Goal: Navigation & Orientation: Find specific page/section

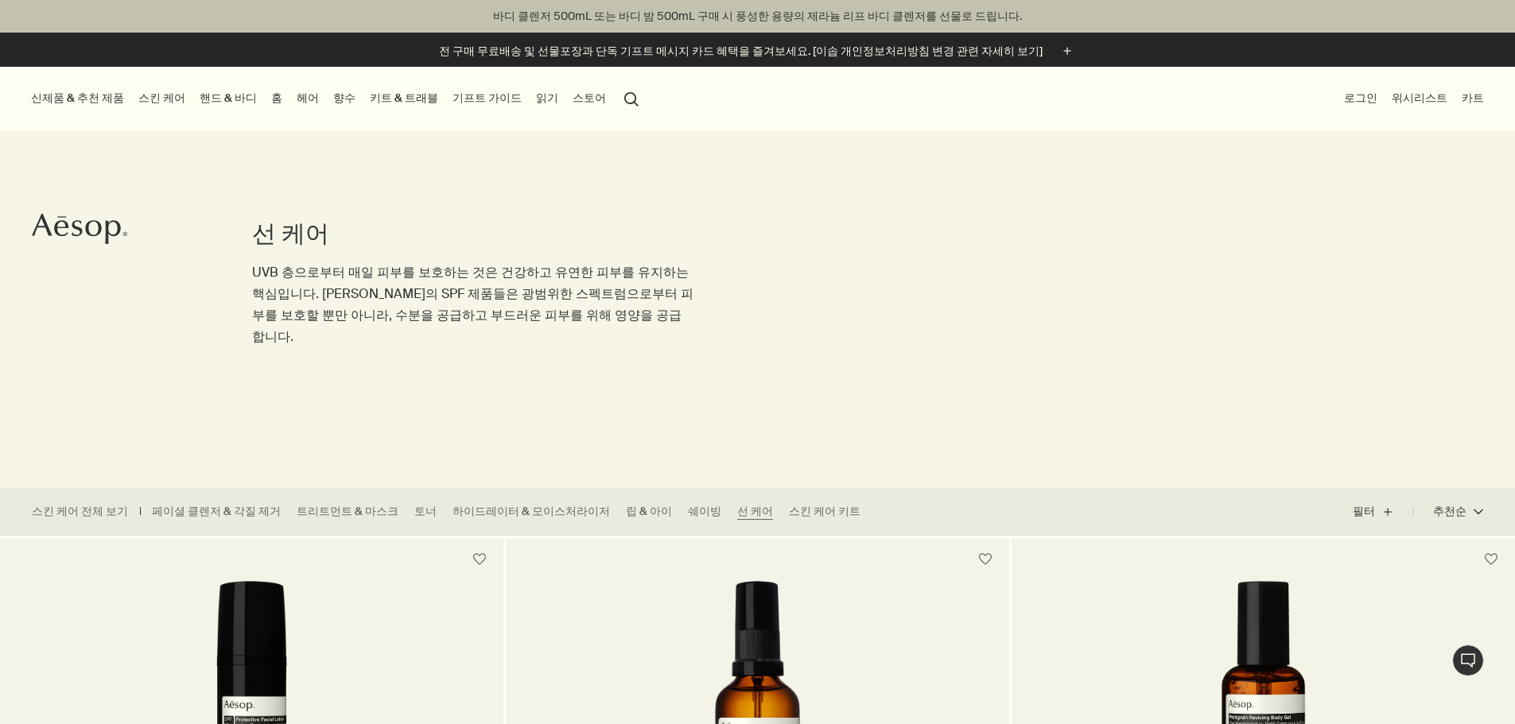
click at [359, 95] on link "향수" at bounding box center [344, 97] width 29 height 21
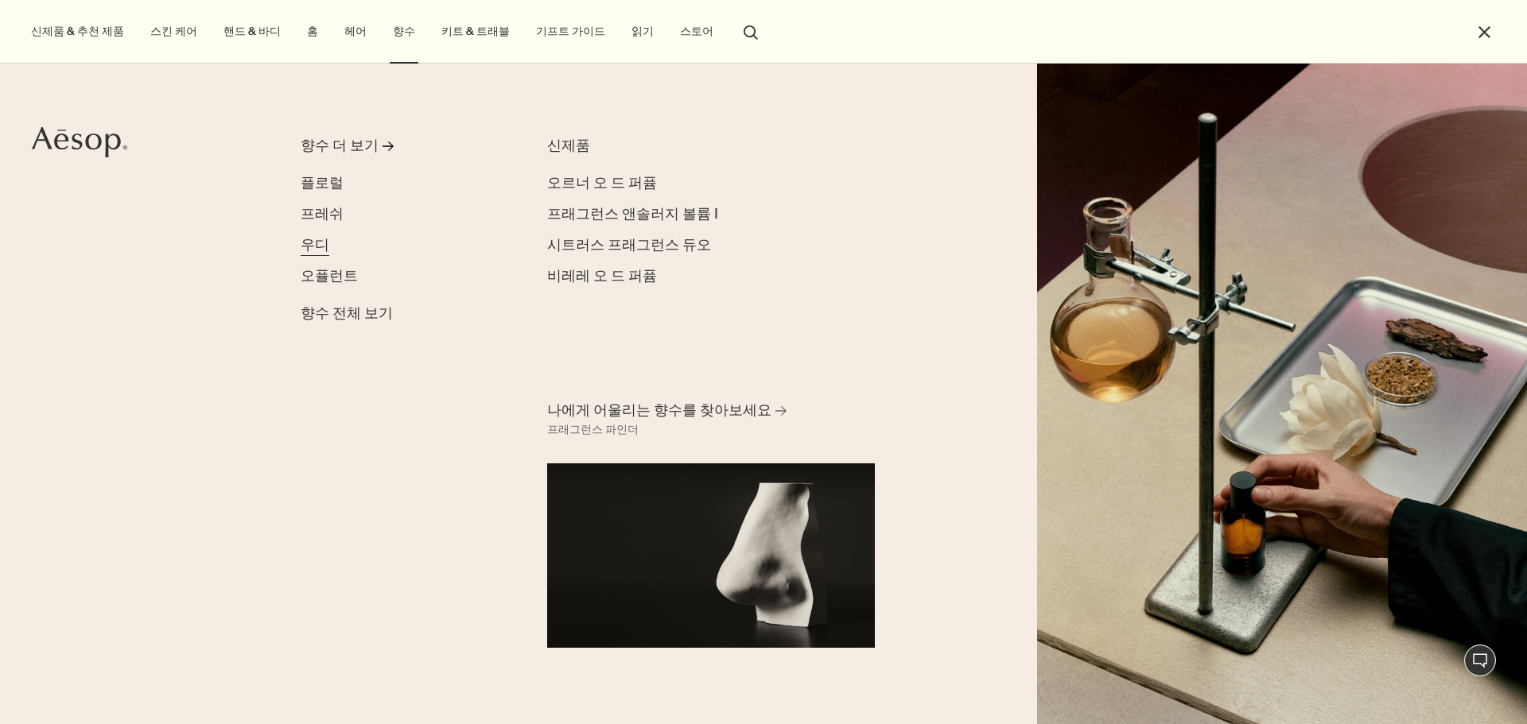
click at [305, 241] on span "우디" at bounding box center [315, 244] width 29 height 19
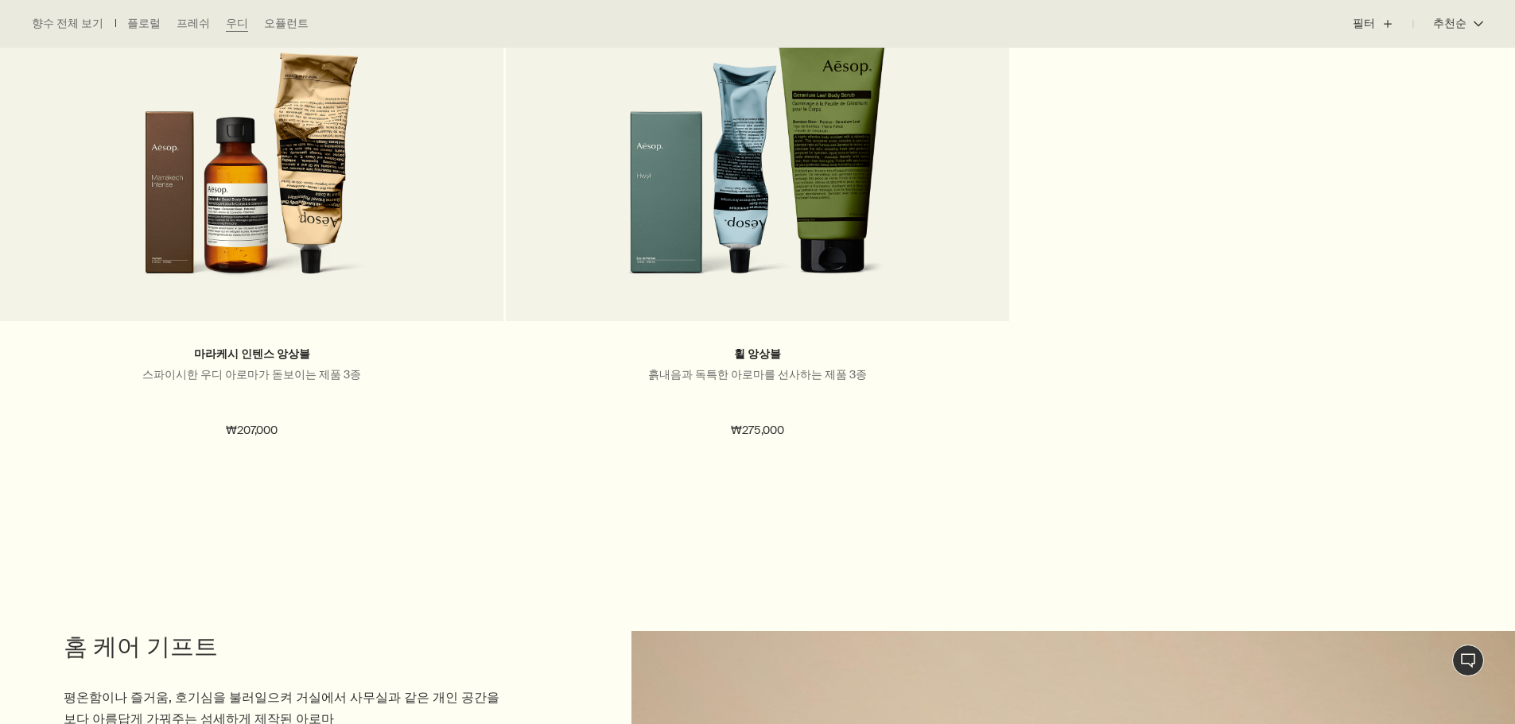
scroll to position [1747, 0]
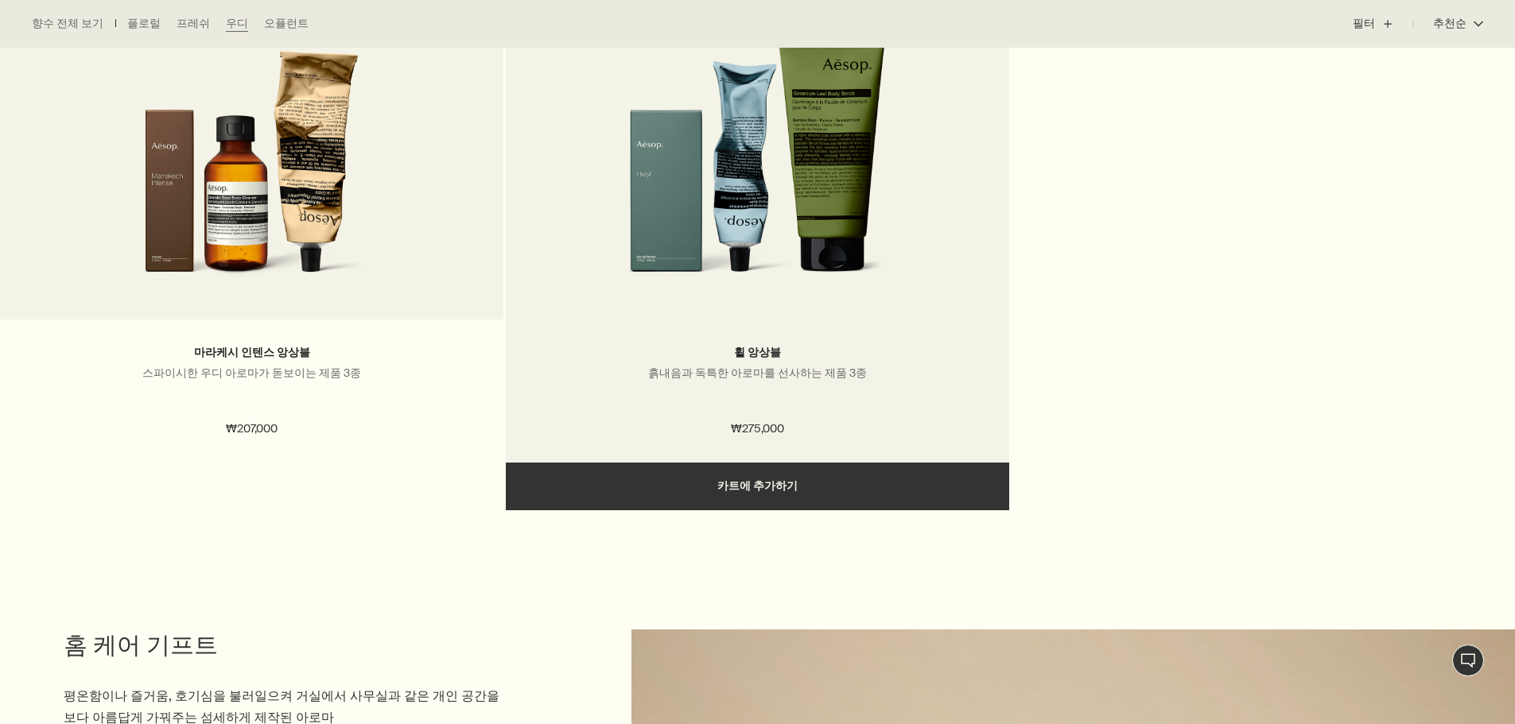
click at [890, 282] on picture at bounding box center [758, 149] width 456 height 294
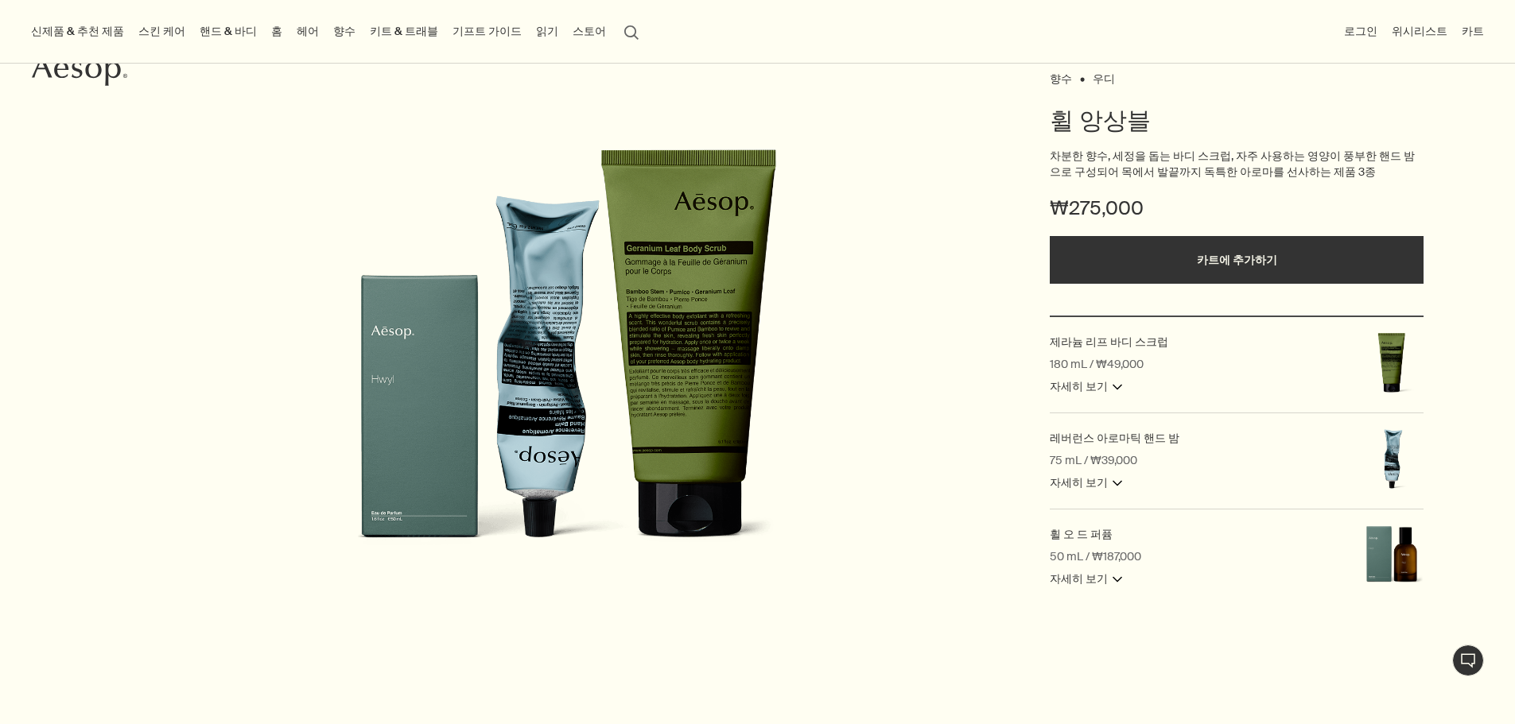
scroll to position [150, 0]
